Goal: Task Accomplishment & Management: Manage account settings

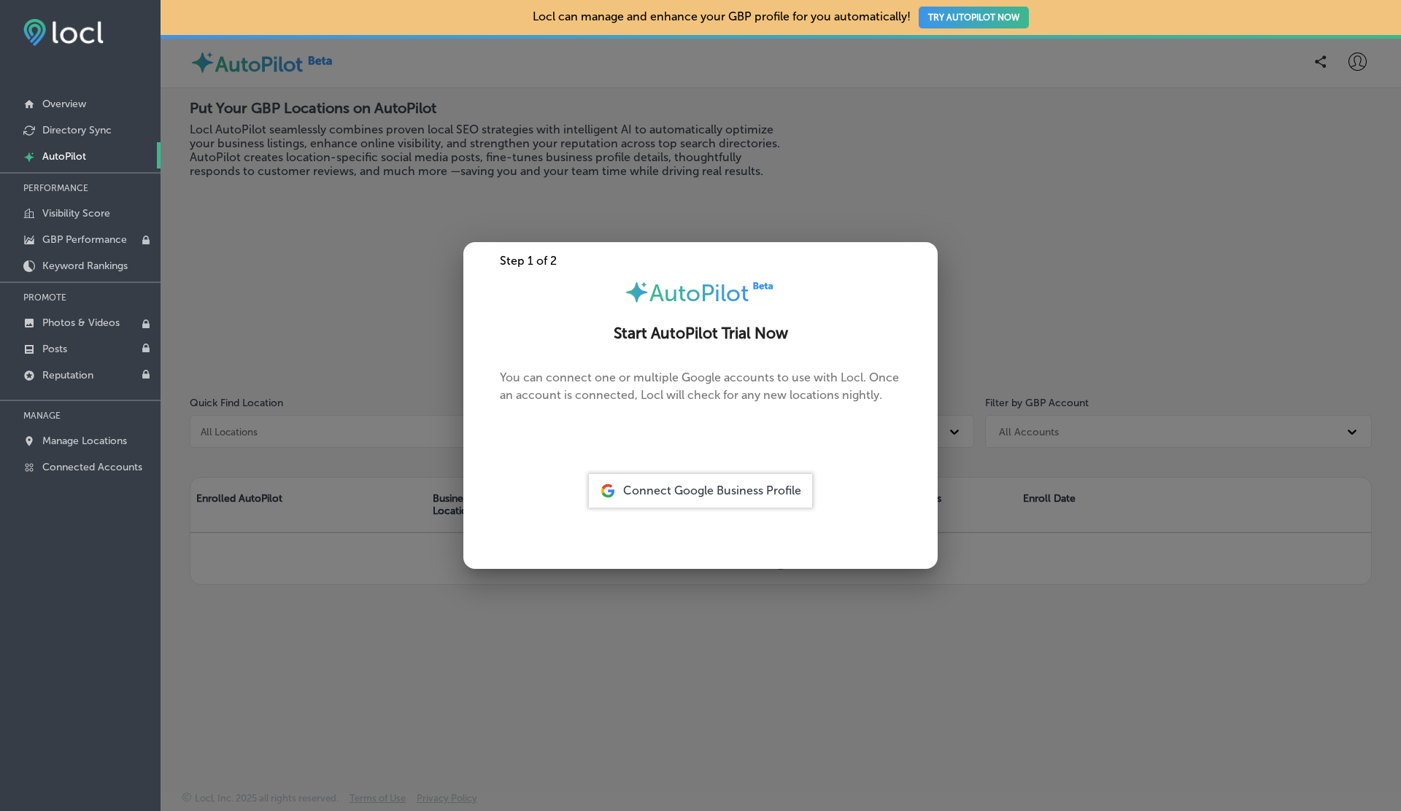
click at [1352, 34] on div "Locl can manage and enhance your GBP profile for you automatically! TRY AUTOPIL…" at bounding box center [781, 17] width 1240 height 35
click at [1357, 57] on div at bounding box center [700, 405] width 1401 height 811
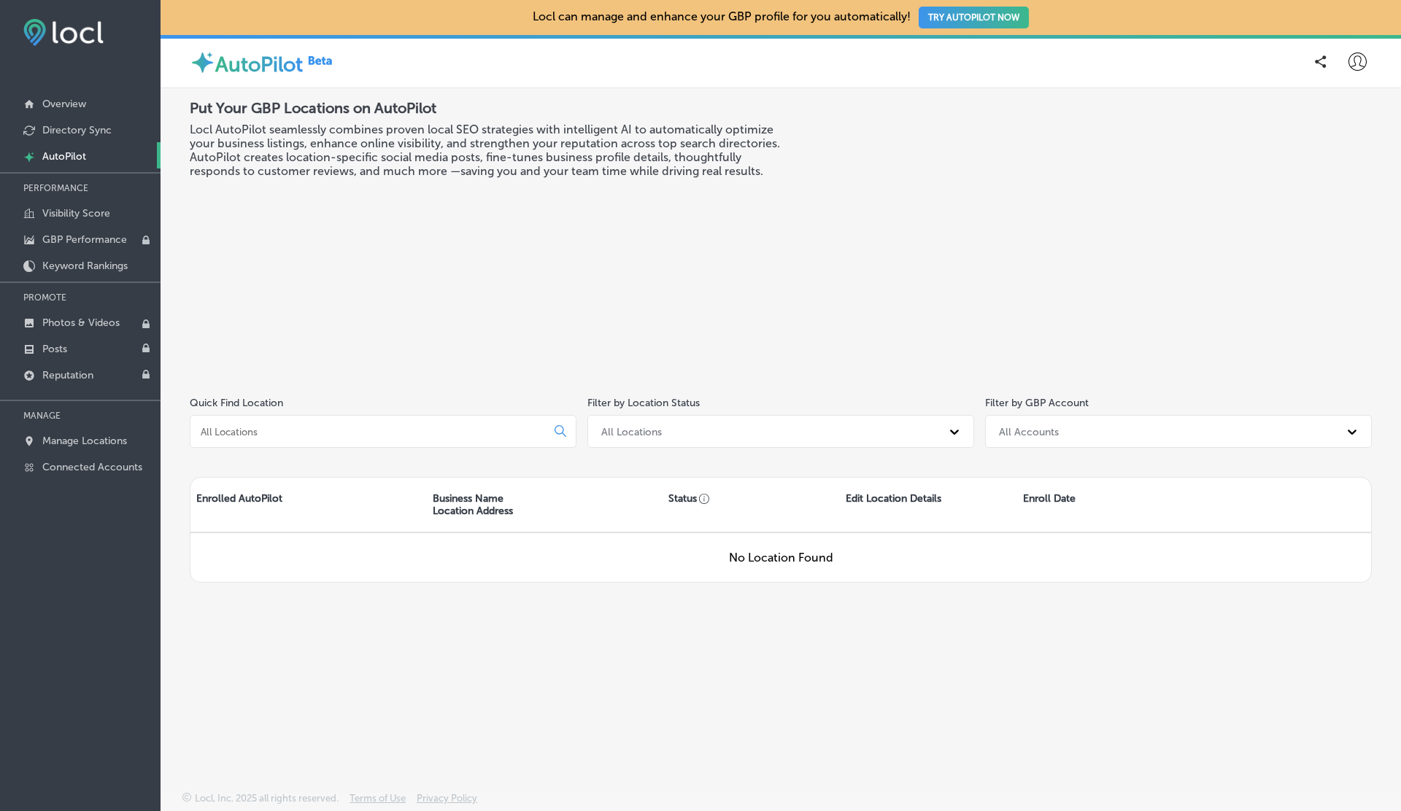
click at [1357, 58] on icon at bounding box center [1357, 62] width 18 height 18
click at [1327, 185] on p "Log Out" at bounding box center [1326, 188] width 44 height 18
